Goal: Task Accomplishment & Management: Complete application form

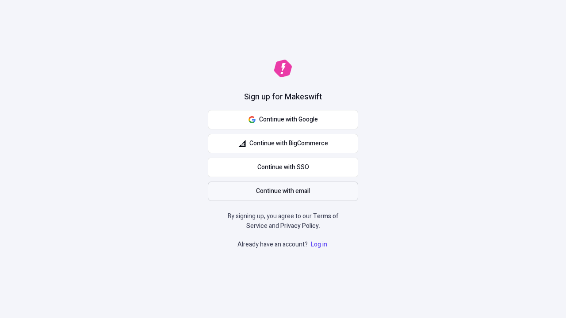
click at [283, 191] on span "Continue with email" at bounding box center [283, 192] width 54 height 10
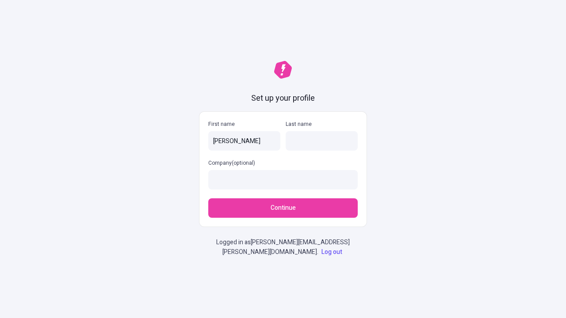
type input "Sonia"
type input "Sporer"
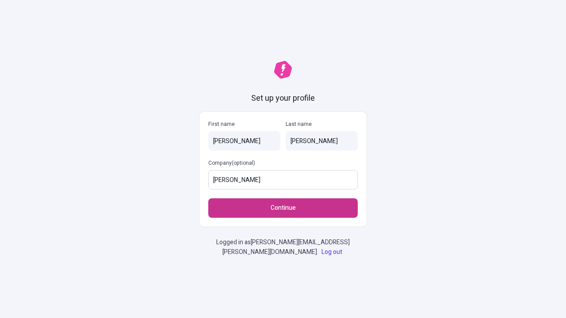
type input "Langworth - Fritsch"
click at [283, 208] on span "Continue" at bounding box center [283, 208] width 25 height 10
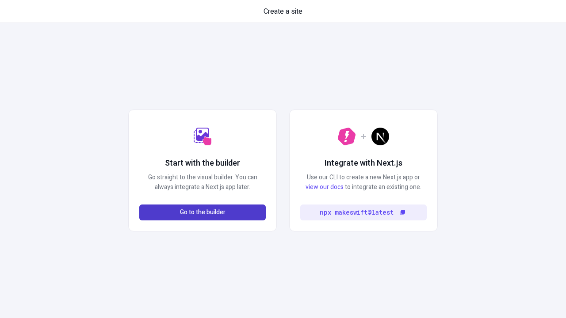
click at [202, 213] on span "Go to the builder" at bounding box center [203, 213] width 46 height 10
